Goal: Task Accomplishment & Management: Manage account settings

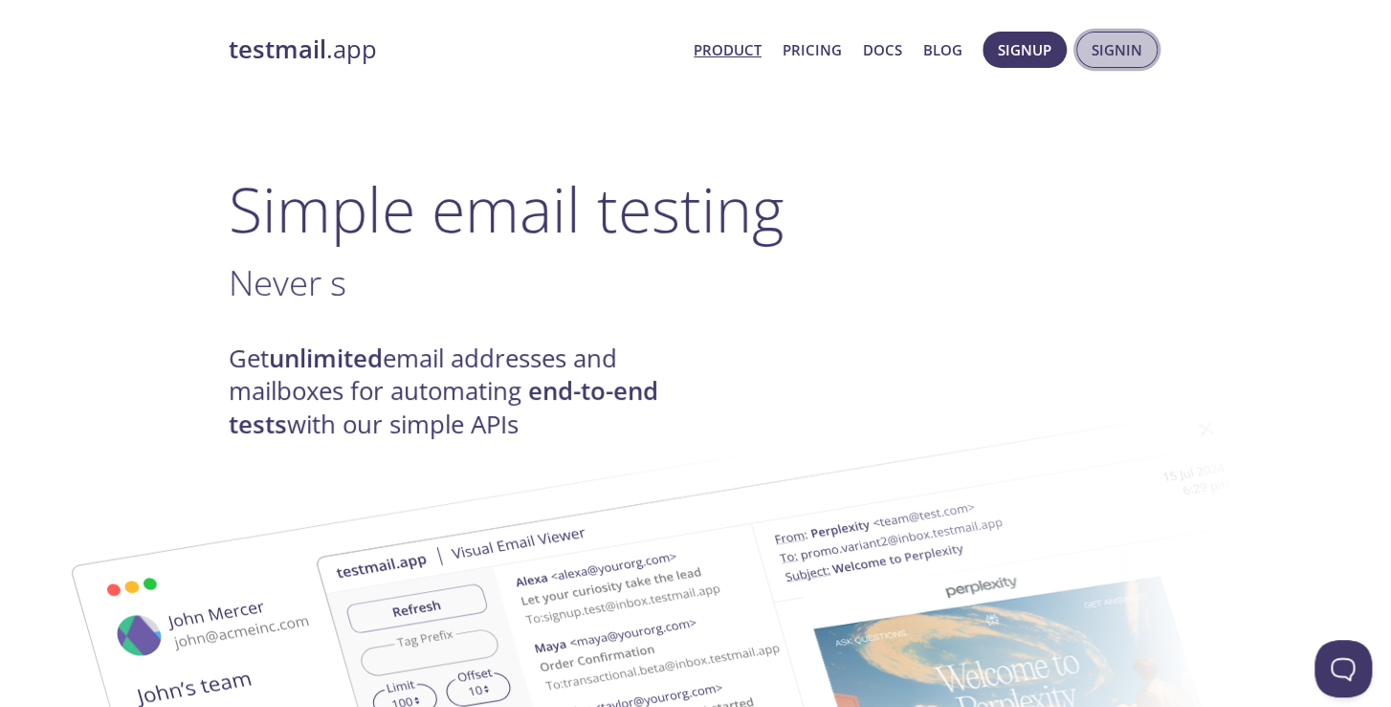
click at [1127, 47] on span "Signin" at bounding box center [1117, 49] width 51 height 25
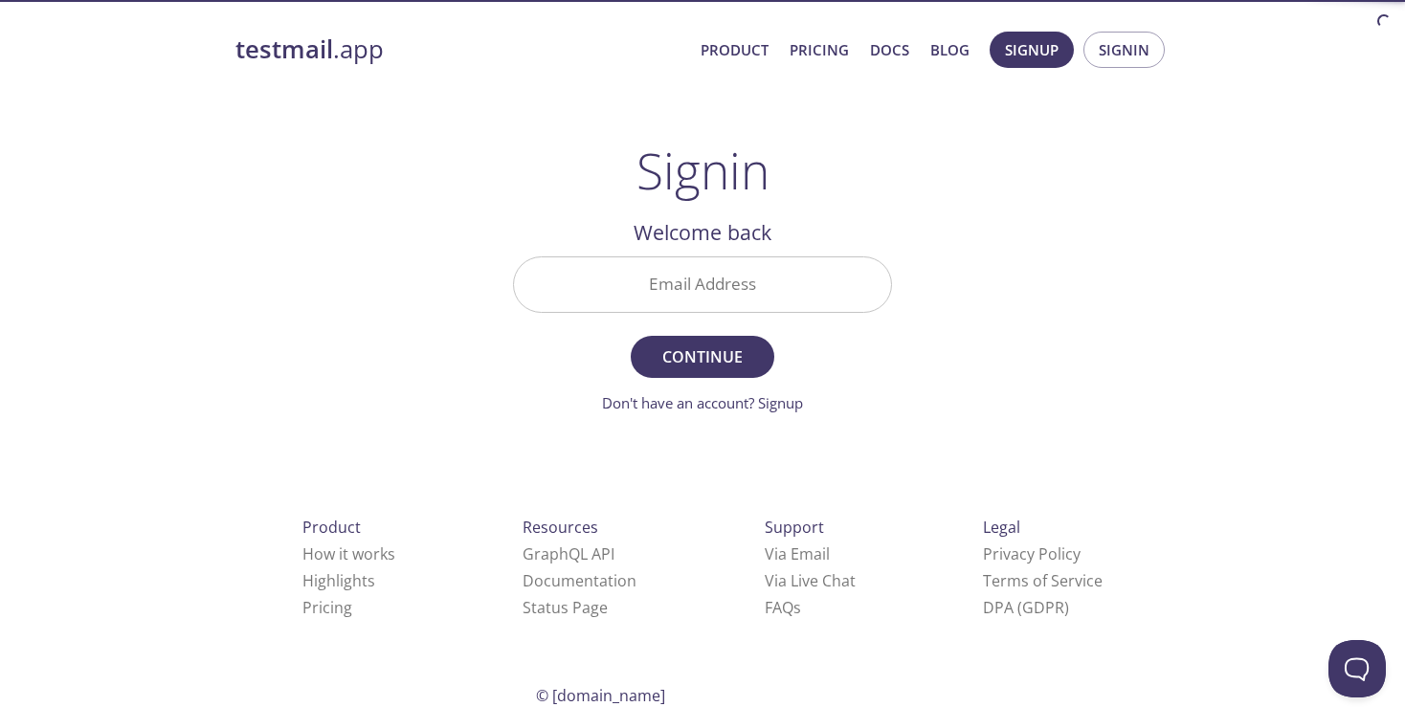
click at [756, 274] on input "Email Address" at bounding box center [702, 284] width 377 height 55
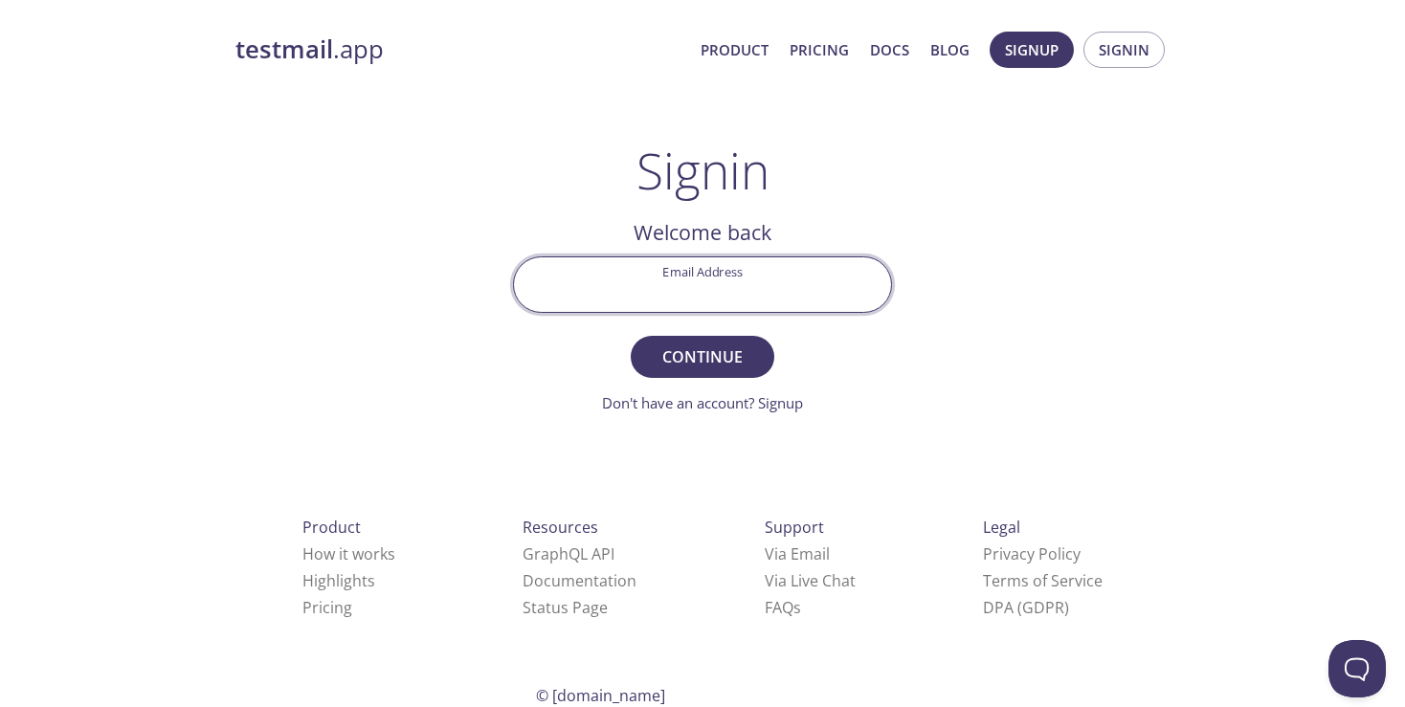
type input "e"
type input "[EMAIL_ADDRESS][DOMAIN_NAME]"
click at [631, 336] on button "Continue" at bounding box center [703, 357] width 144 height 42
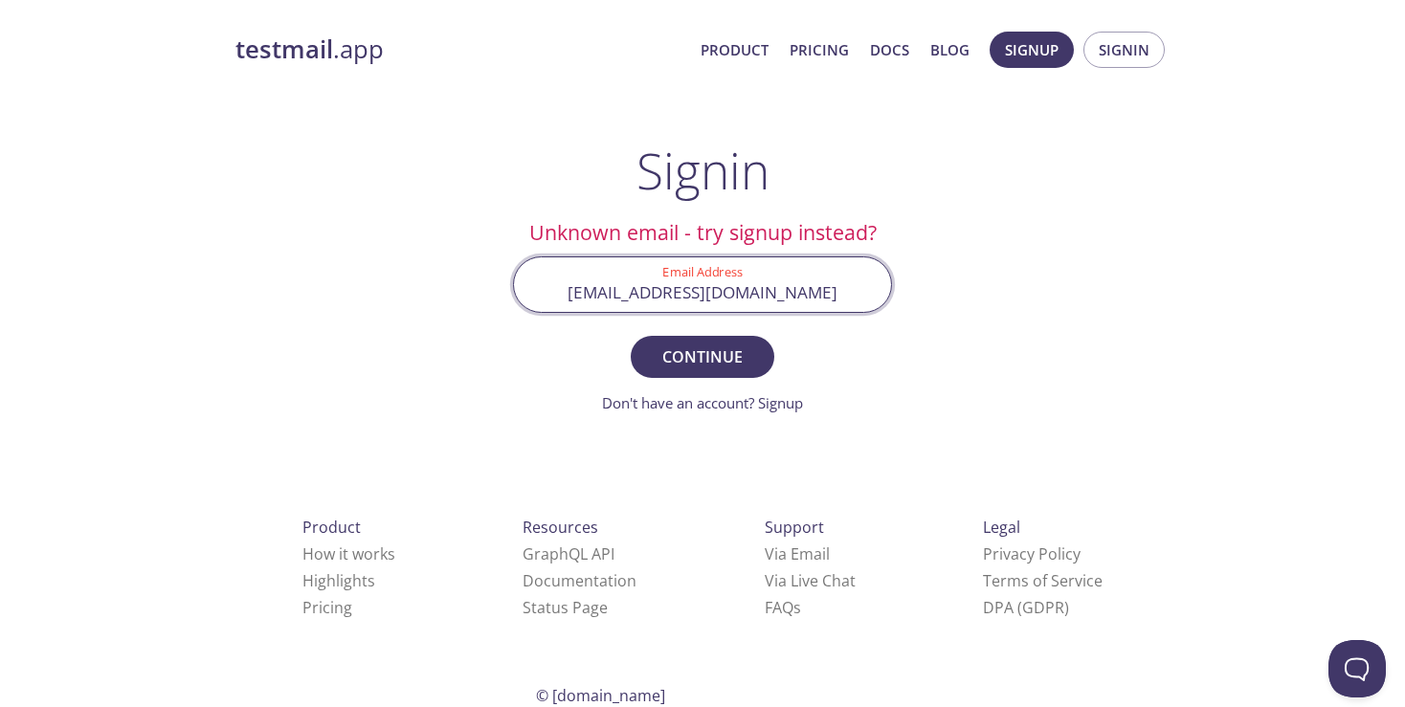
click at [848, 279] on input "[EMAIL_ADDRESS][DOMAIN_NAME]" at bounding box center [702, 284] width 377 height 55
click at [845, 350] on form "Email Address [EMAIL_ADDRESS][DOMAIN_NAME] Continue Don't have an account? Sign…" at bounding box center [702, 335] width 379 height 158
click at [255, 291] on div "testmail .app Product Pricing Docs Blog Signup Signin Signin Unknown email - tr…" at bounding box center [702, 418] width 980 height 798
